Goal: Transaction & Acquisition: Purchase product/service

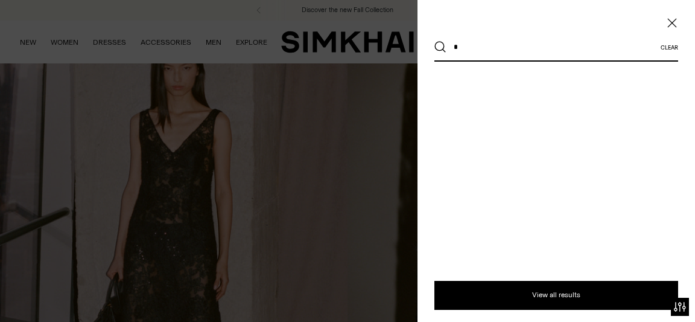
type input "*"
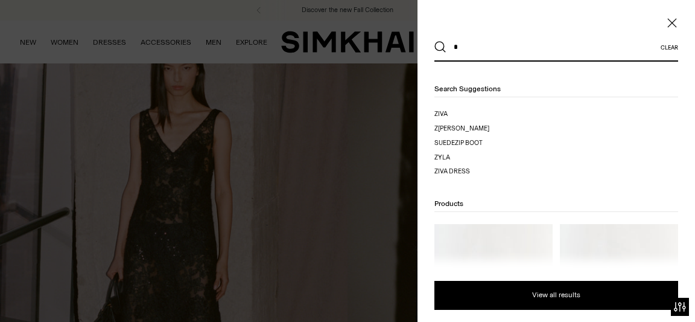
click at [473, 48] on input "*" at bounding box center [553, 47] width 214 height 27
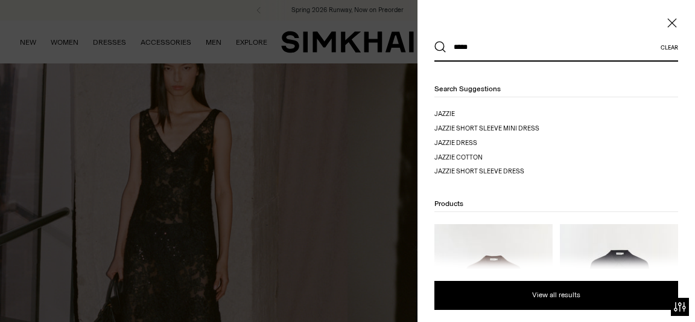
type input "*****"
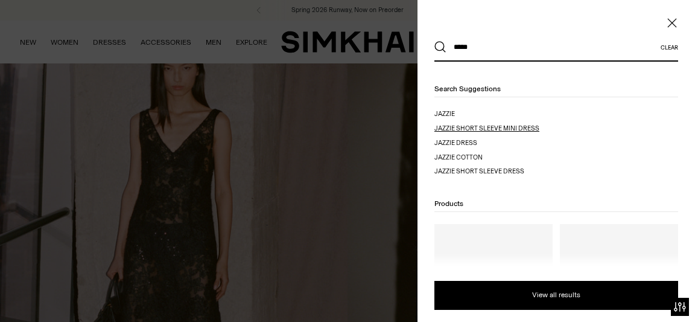
click at [464, 129] on span "e short sleeve mini dress" at bounding box center [495, 128] width 88 height 8
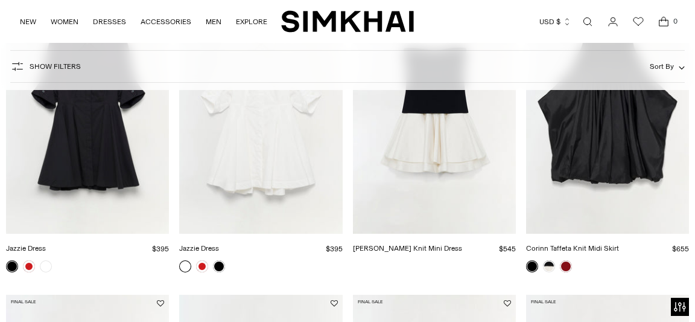
scroll to position [224, 0]
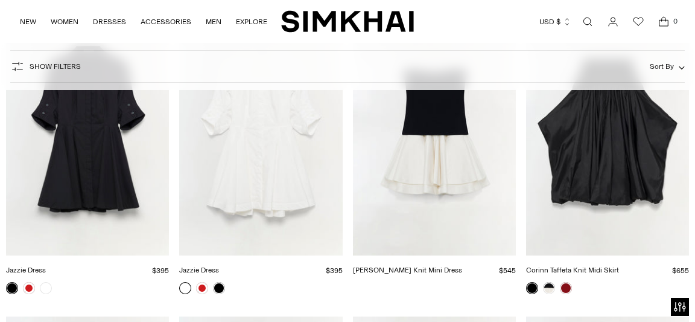
click at [46, 265] on link "Jazzie Dress" at bounding box center [26, 269] width 40 height 8
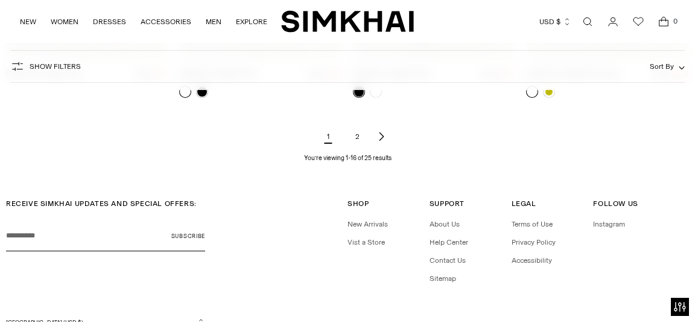
scroll to position [1340, 0]
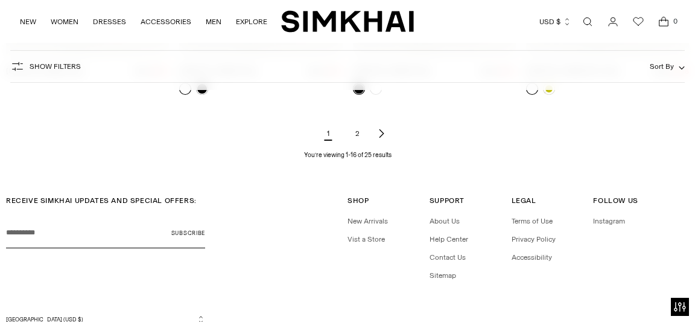
click at [357, 136] on link "2" at bounding box center [357, 133] width 24 height 24
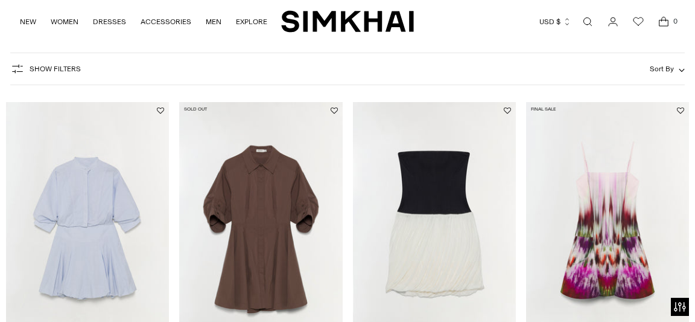
scroll to position [133, 0]
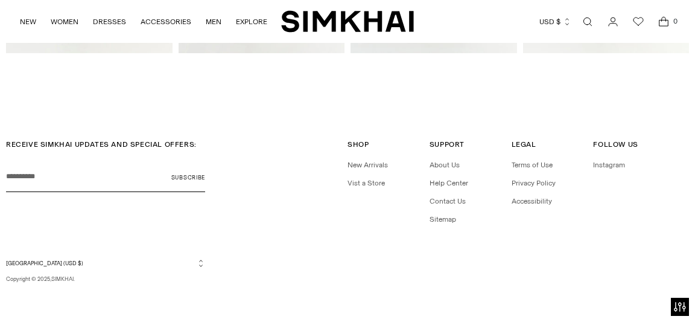
scroll to position [1657, 0]
click at [446, 186] on link "Help Center" at bounding box center [449, 183] width 39 height 8
